Goal: Task Accomplishment & Management: Manage account settings

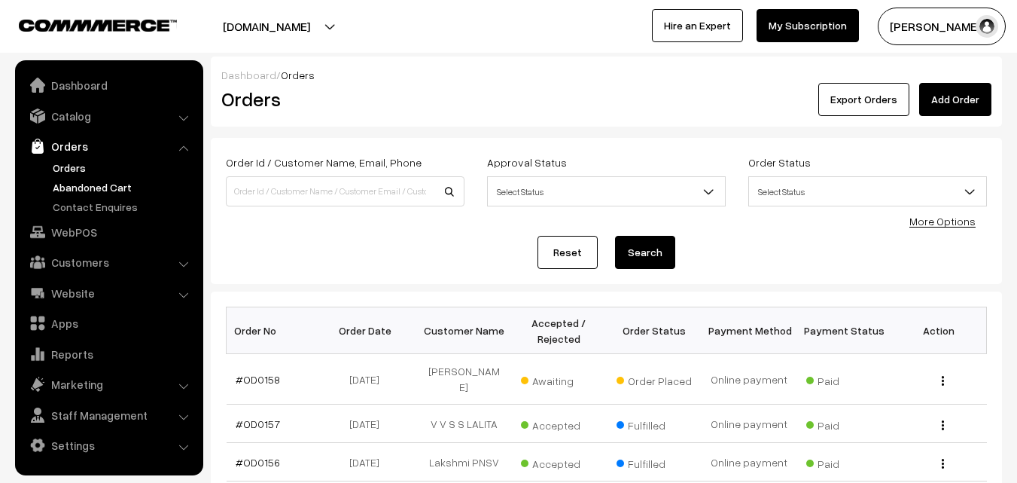
click at [71, 184] on link "Abandoned Cart" at bounding box center [123, 187] width 149 height 16
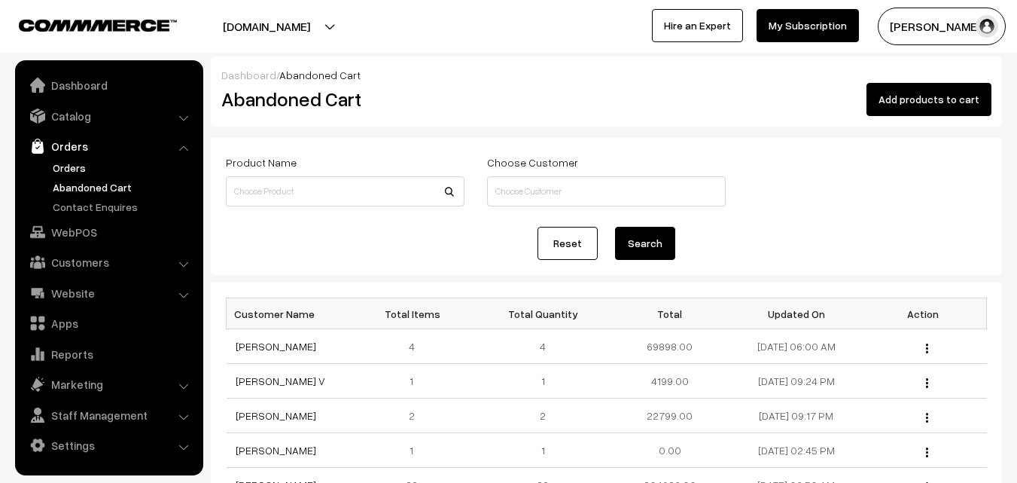
click at [69, 167] on link "Orders" at bounding box center [123, 168] width 149 height 16
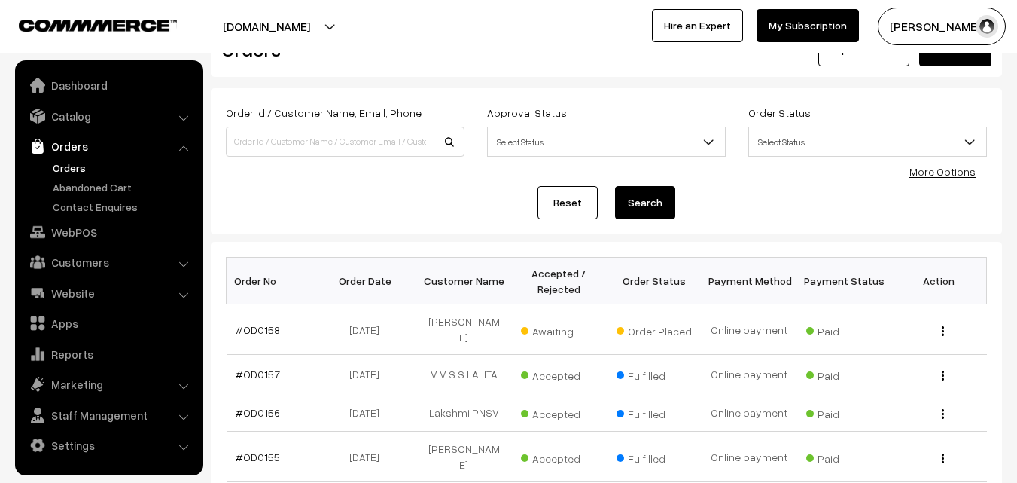
scroll to position [75, 0]
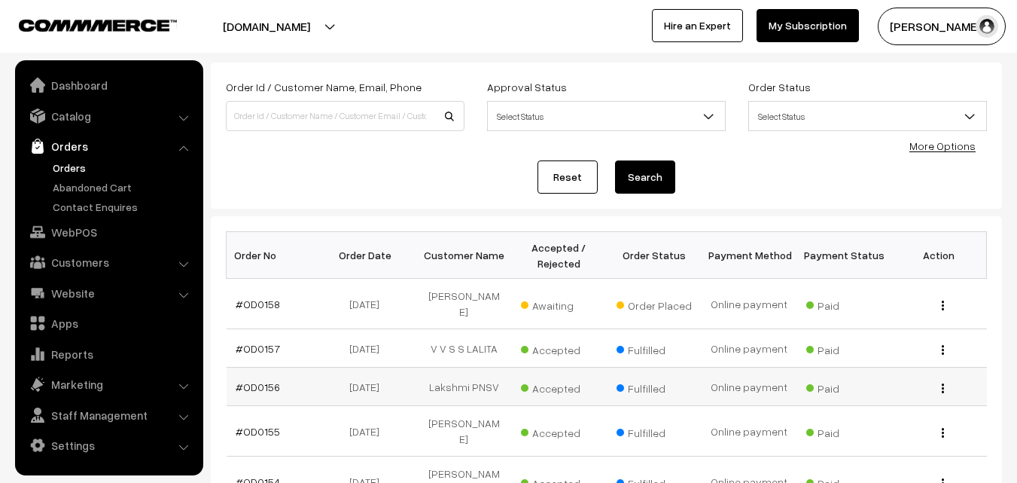
drag, startPoint x: 227, startPoint y: 374, endPoint x: 284, endPoint y: 375, distance: 56.5
click at [285, 374] on td "#OD0156" at bounding box center [274, 386] width 95 height 38
copy link "#OD0156"
click at [262, 380] on link "#OD0156" at bounding box center [258, 386] width 44 height 13
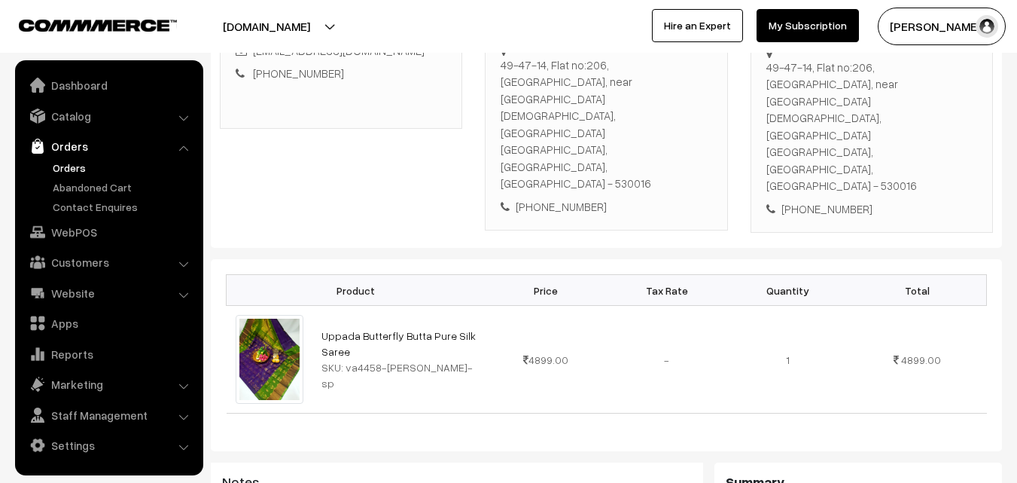
scroll to position [301, 0]
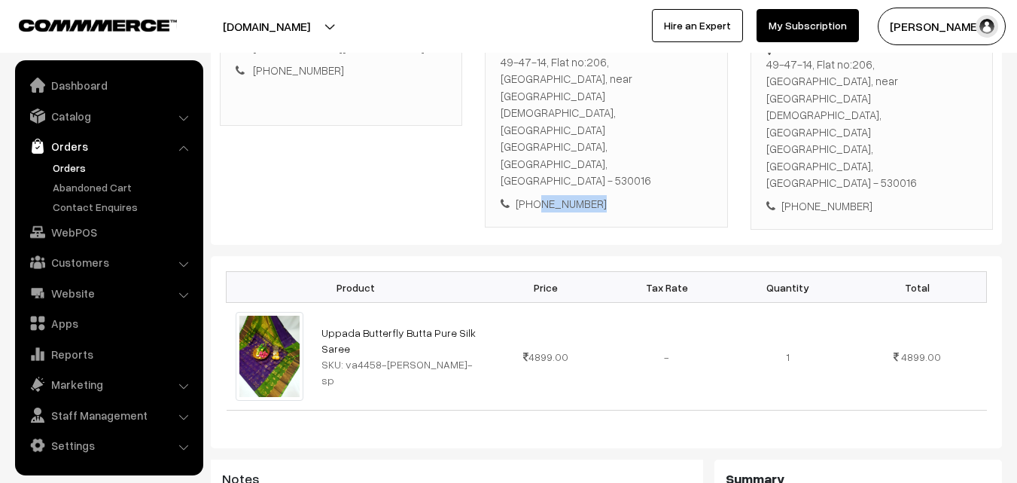
drag, startPoint x: 533, startPoint y: 151, endPoint x: 600, endPoint y: 151, distance: 67.0
click at [600, 195] on div "[PHONE_NUMBER]" at bounding box center [606, 203] width 211 height 17
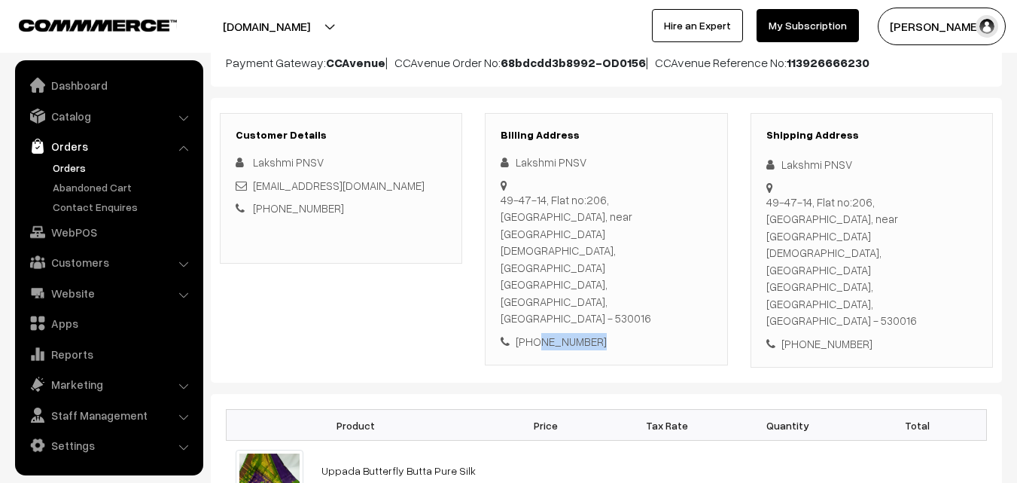
scroll to position [151, 0]
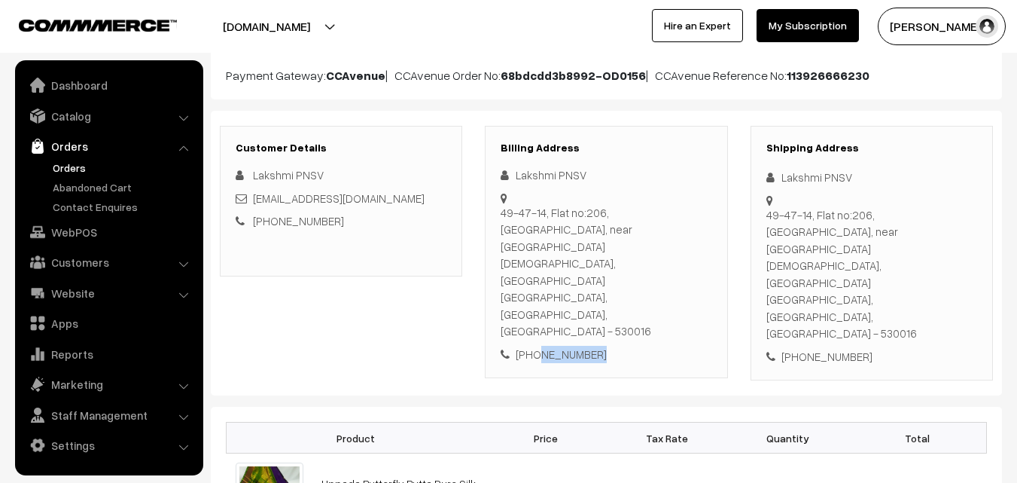
drag, startPoint x: 517, startPoint y: 174, endPoint x: 592, endPoint y: 278, distance: 128.3
click at [592, 278] on div "Lakshmi PNSV [STREET_ADDRESS][DEMOGRAPHIC_DATA] [PHONE_NUMBER]" at bounding box center [606, 264] width 211 height 196
copy div "Lakshmi PNSV [STREET_ADDRESS]"
click at [80, 171] on link "Orders" at bounding box center [123, 168] width 149 height 16
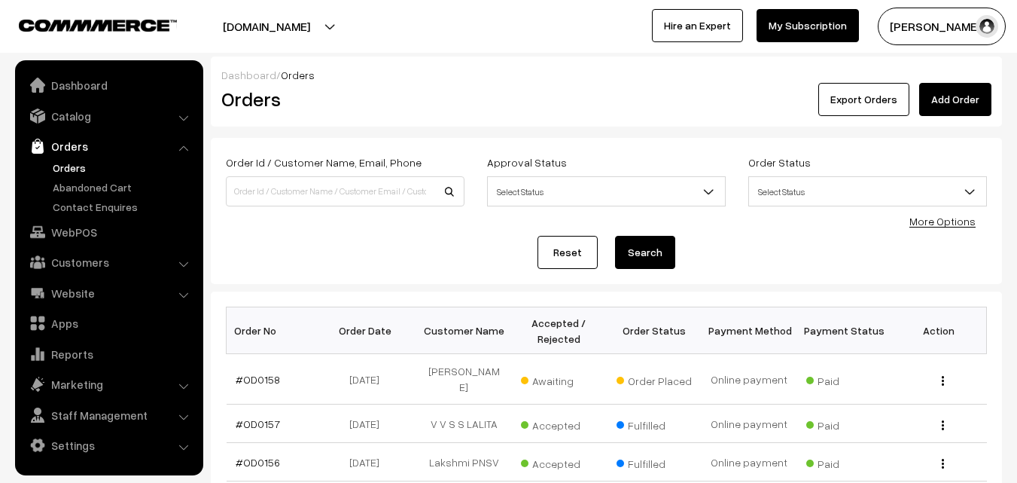
click at [237, 373] on link "#OD0158" at bounding box center [258, 379] width 44 height 13
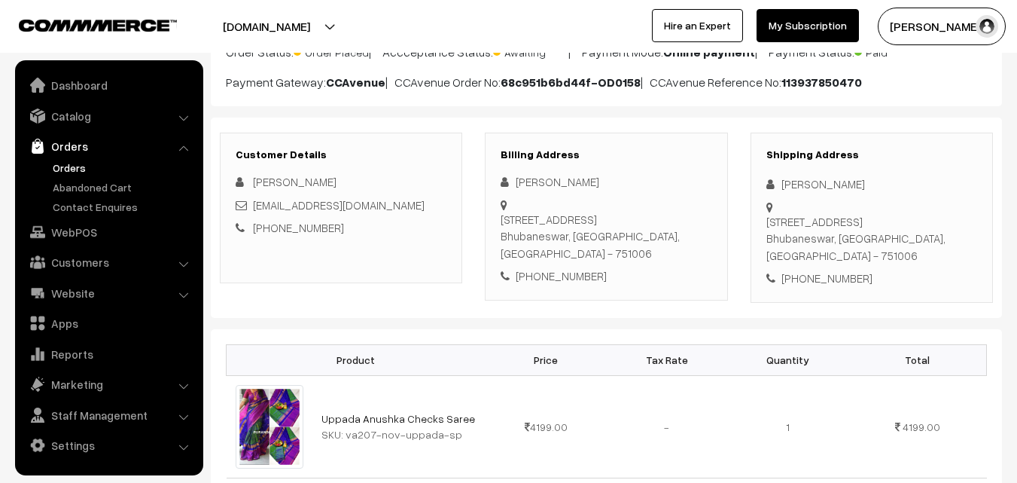
scroll to position [151, 0]
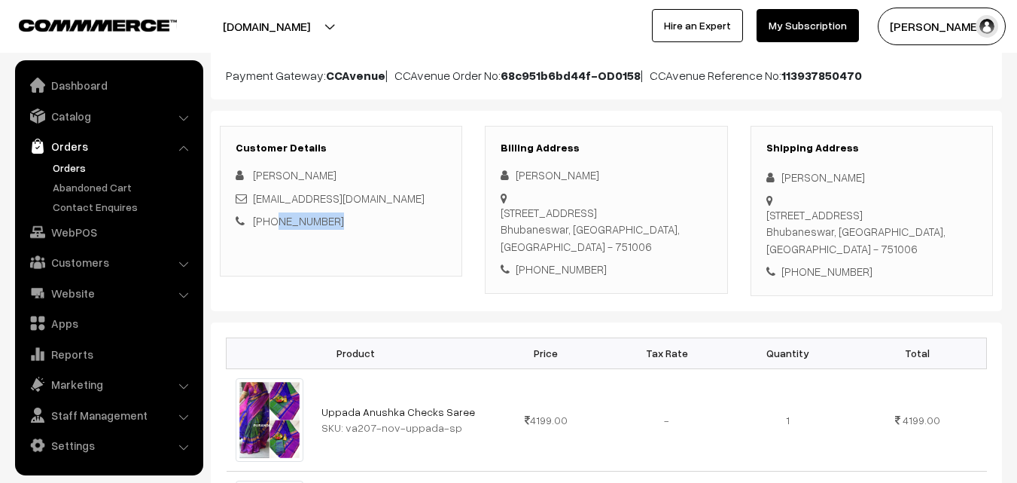
drag, startPoint x: 345, startPoint y: 222, endPoint x: 272, endPoint y: 224, distance: 73.1
click at [272, 224] on div "+91 8884200103" at bounding box center [341, 220] width 211 height 17
copy link "8884200103"
drag, startPoint x: 311, startPoint y: 220, endPoint x: 577, endPoint y: 300, distance: 278.2
click at [577, 294] on div "Billing Address Sarat kumar Nayak Flat-202, Block-C,Prestige Residency,Mahadev …" at bounding box center [606, 210] width 242 height 168
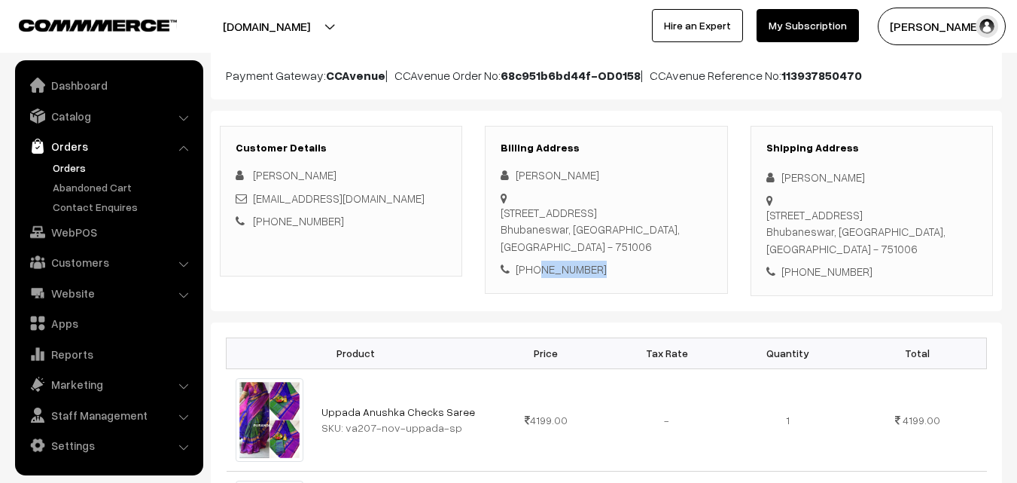
drag, startPoint x: 604, startPoint y: 289, endPoint x: 537, endPoint y: 289, distance: 67.0
click at [537, 278] on div "+91 9938563340" at bounding box center [606, 268] width 211 height 17
click at [352, 220] on div "+91 8884200103" at bounding box center [341, 220] width 211 height 17
drag, startPoint x: 332, startPoint y: 221, endPoint x: 273, endPoint y: 227, distance: 59.0
click at [273, 227] on div "+91 8884200103" at bounding box center [341, 220] width 211 height 17
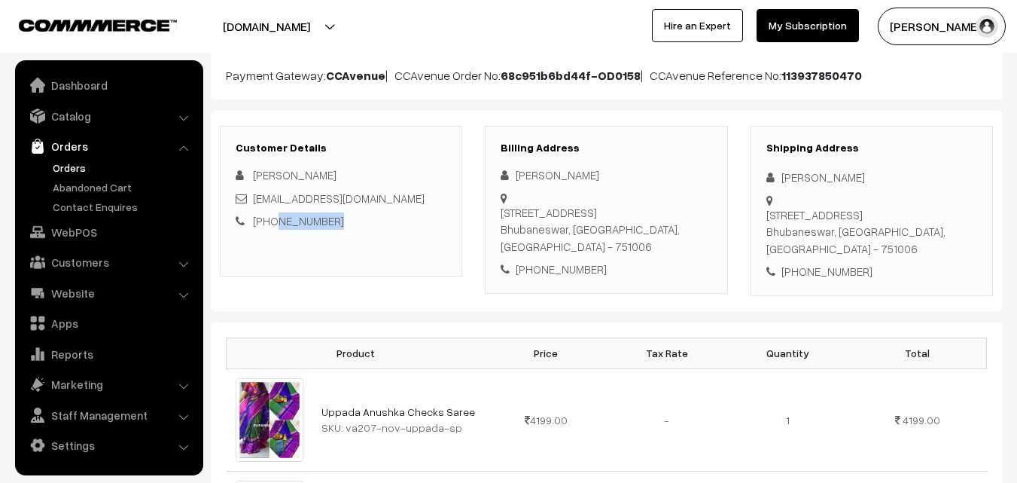
copy link "8884200103"
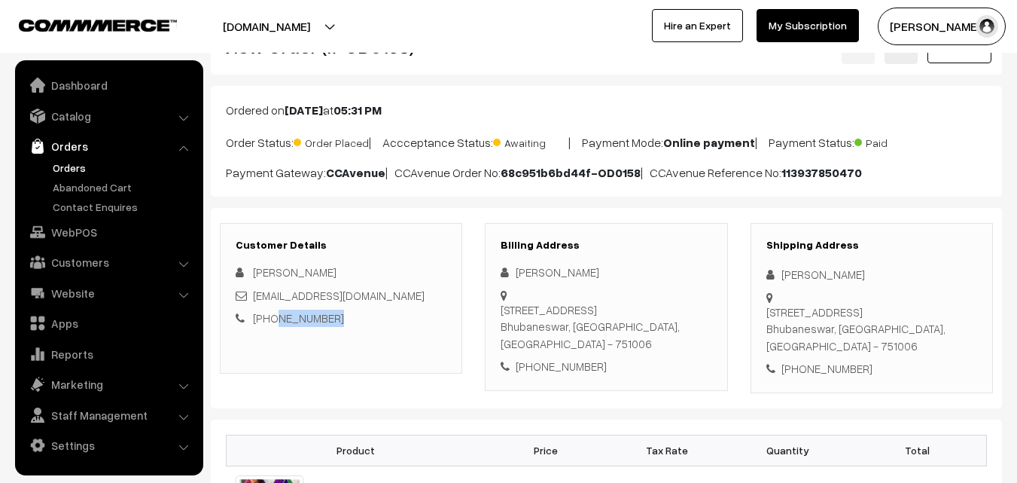
scroll to position [0, 0]
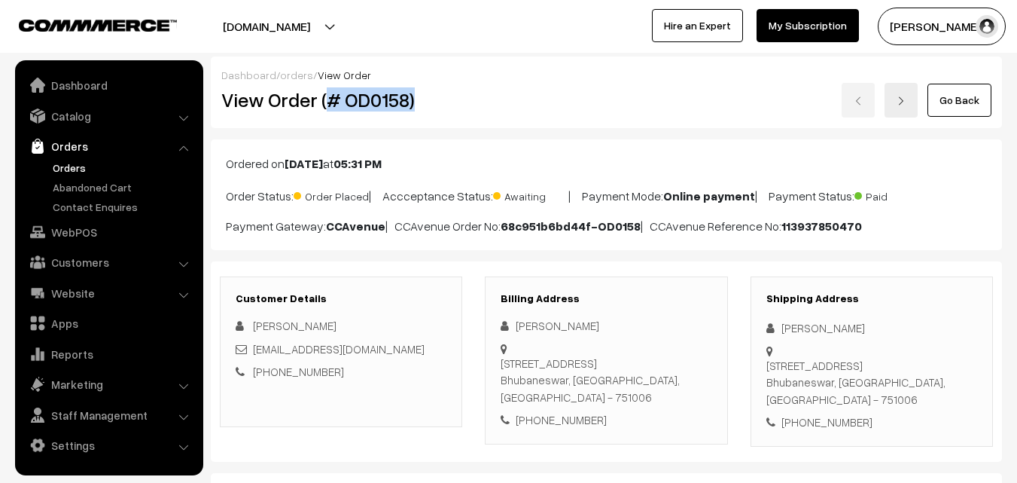
drag, startPoint x: 327, startPoint y: 96, endPoint x: 472, endPoint y: 99, distance: 145.3
click at [472, 99] on div "View Order (# OD0158)" at bounding box center [342, 100] width 264 height 35
copy h2 "# OD0158)"
